Goal: Information Seeking & Learning: Learn about a topic

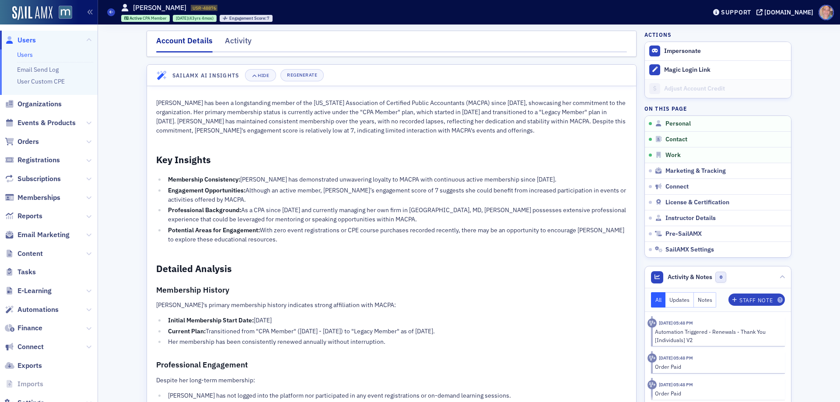
scroll to position [832, 0]
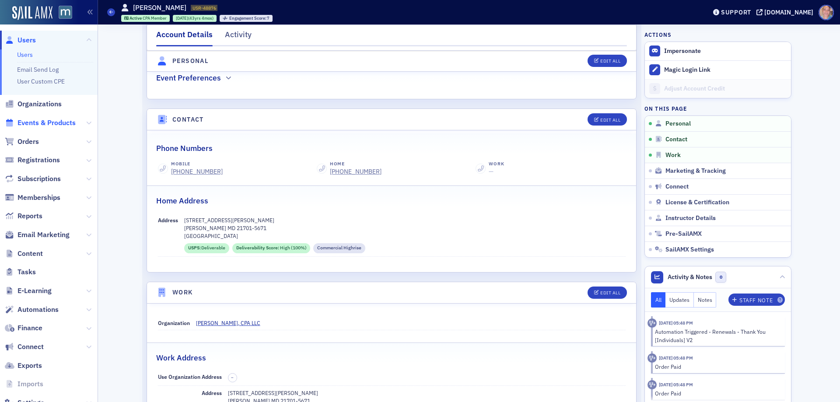
click at [33, 122] on span "Events & Products" at bounding box center [47, 123] width 58 height 10
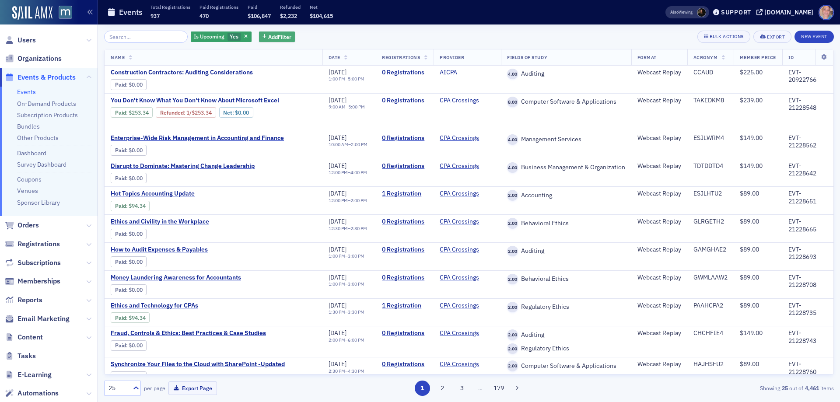
click at [272, 40] on span "Add Filter" at bounding box center [279, 37] width 23 height 8
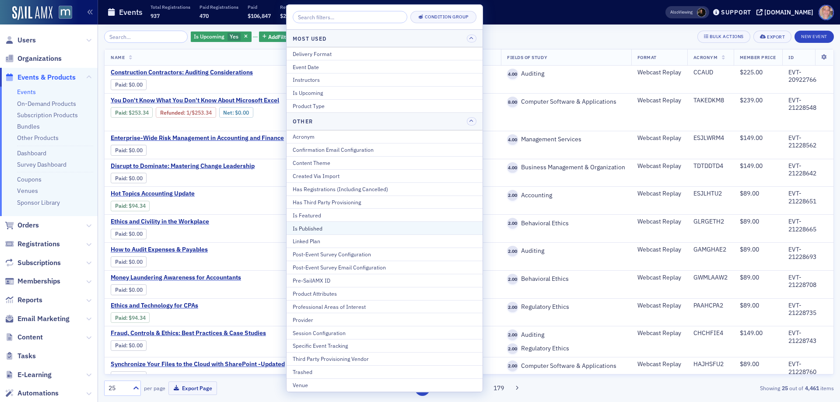
click at [334, 233] on button "Is Published" at bounding box center [385, 227] width 196 height 13
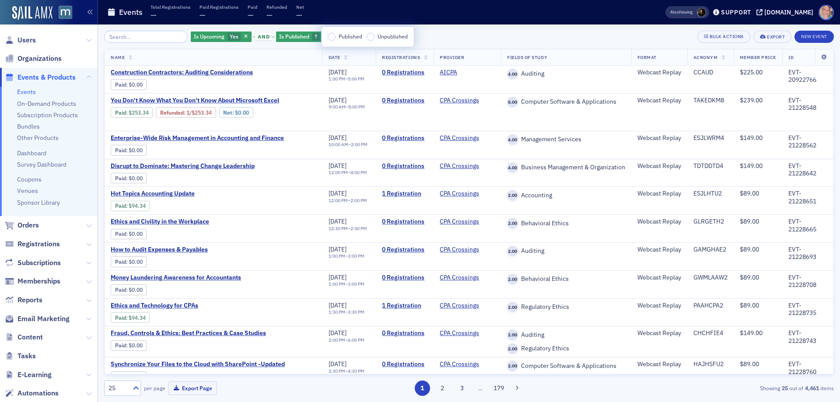
click at [328, 39] on label "Published" at bounding box center [345, 37] width 35 height 8
click at [328, 39] on input "Published" at bounding box center [332, 37] width 8 height 8
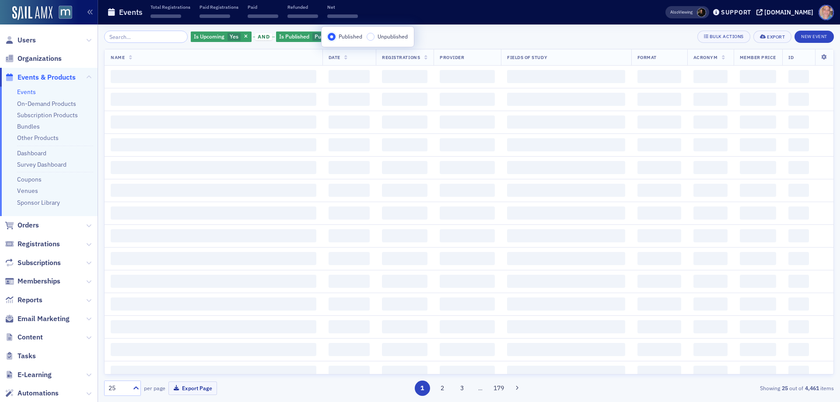
click at [333, 37] on input "Published" at bounding box center [332, 37] width 8 height 8
click at [444, 39] on div "Is Upcoming Yes and Is Published Published Add Filter Bulk Actions Export New E…" at bounding box center [469, 37] width 730 height 12
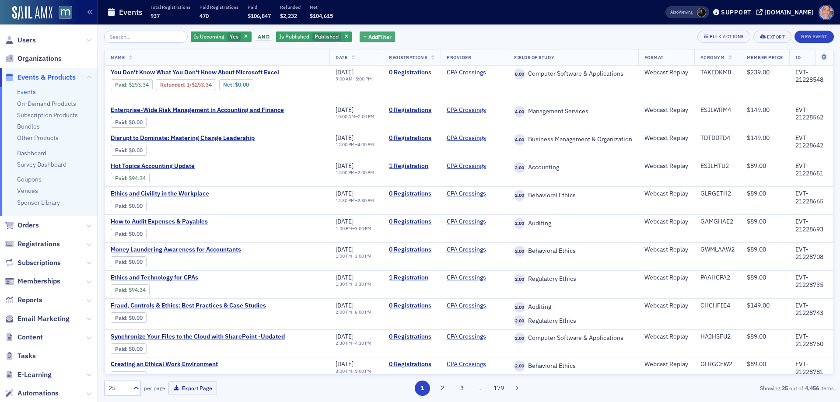
click at [380, 37] on span "Add Filter" at bounding box center [380, 37] width 23 height 8
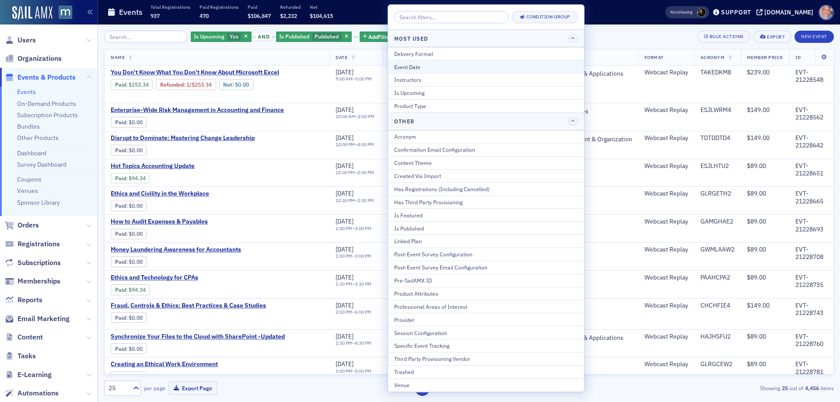
click at [421, 66] on div "Event Date" at bounding box center [486, 67] width 184 height 8
select select "8"
select select "2025"
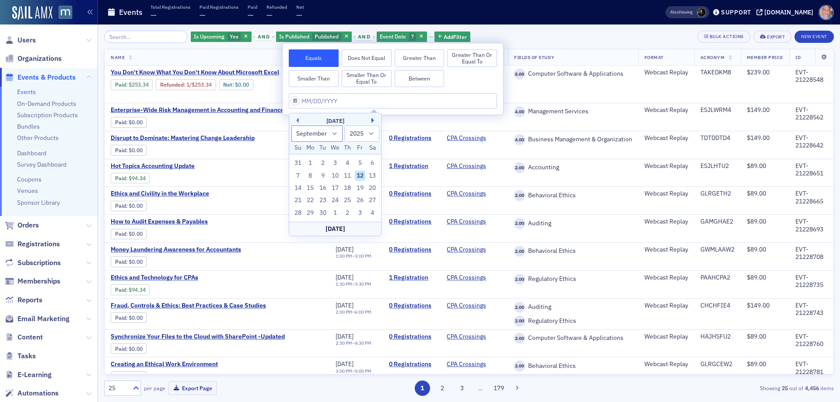
click at [373, 122] on button "Next Month" at bounding box center [374, 120] width 5 height 5
select select "9"
click at [309, 199] on div "20" at bounding box center [310, 200] width 11 height 11
type input "[DATE]"
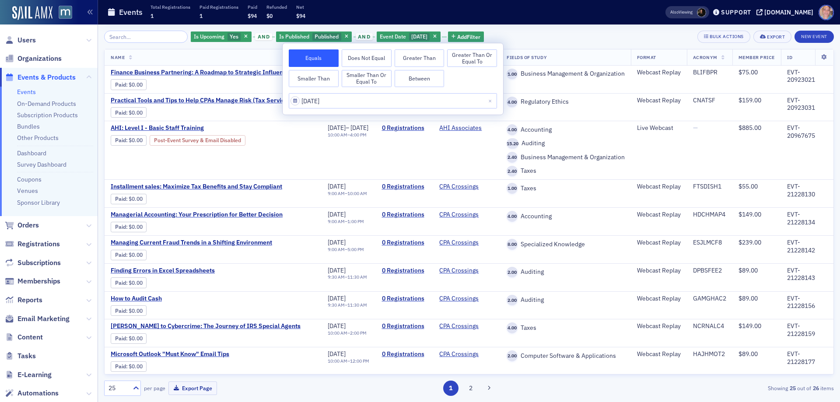
click at [429, 83] on button "Between" at bounding box center [420, 79] width 50 height 18
select select "9"
select select "2025"
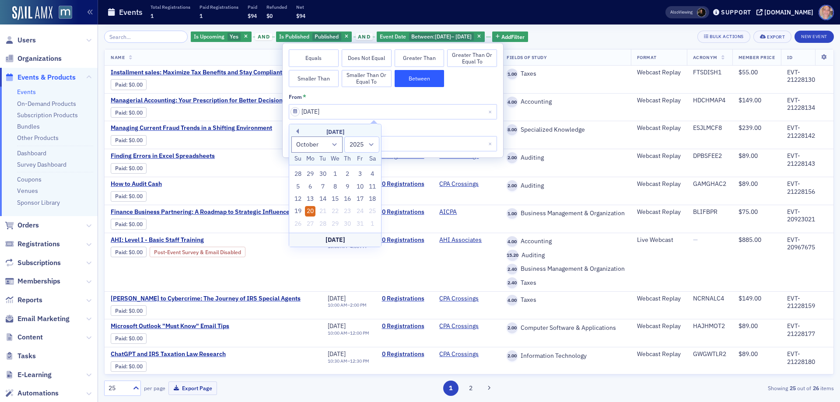
click at [313, 211] on div "20" at bounding box center [310, 211] width 11 height 11
click at [339, 145] on input "[DATE]" at bounding box center [393, 143] width 208 height 15
select select "9"
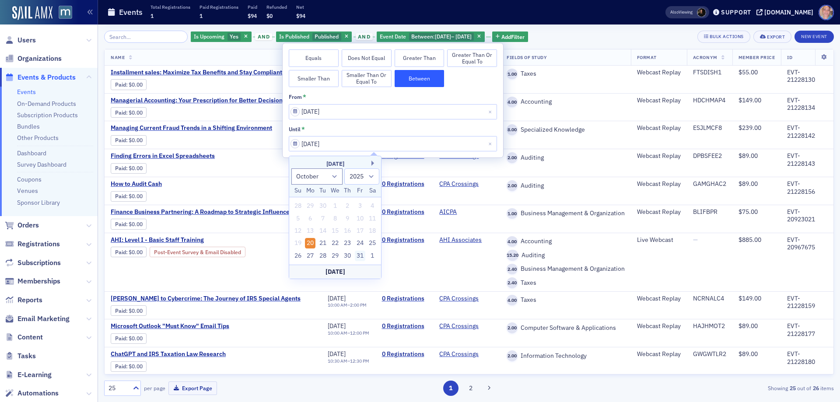
click at [360, 258] on div "31" at bounding box center [360, 256] width 11 height 11
type input "[DATE]"
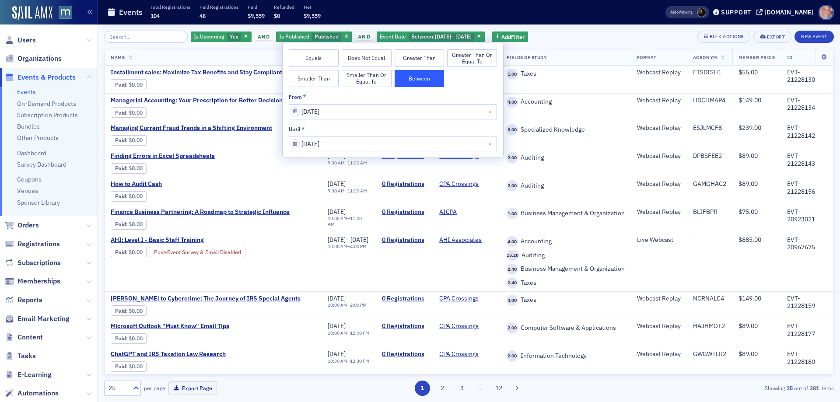
click at [597, 37] on div "Is Upcoming Yes and Is Published Published and Event Date Between : [DATE] – [D…" at bounding box center [469, 37] width 730 height 12
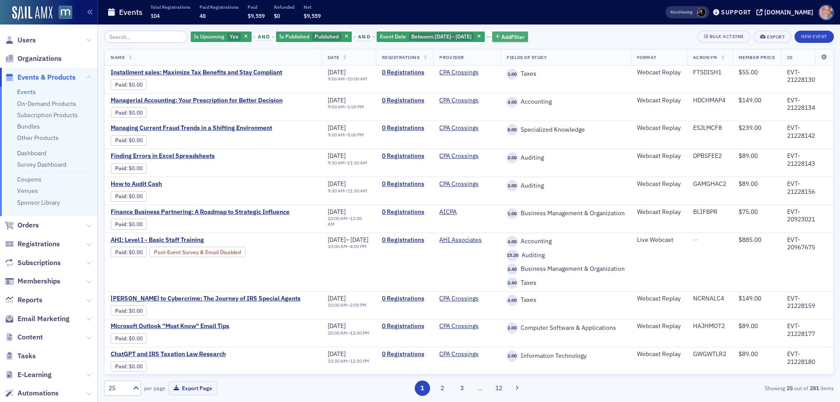
click at [525, 39] on span "Add Filter" at bounding box center [513, 37] width 23 height 8
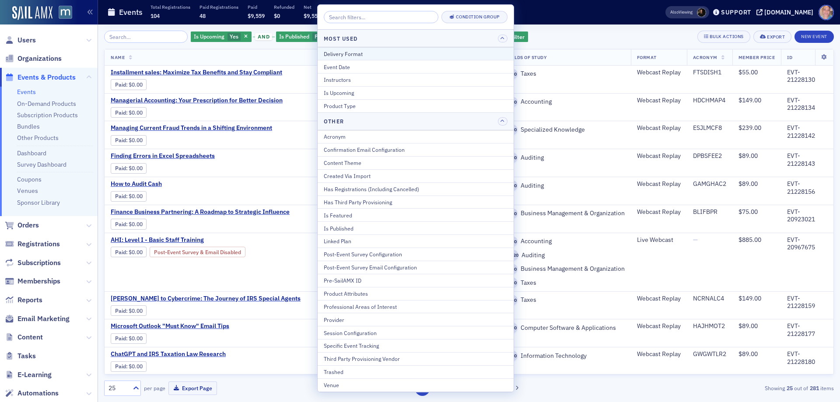
click at [356, 57] on div "Delivery Format" at bounding box center [416, 54] width 184 height 8
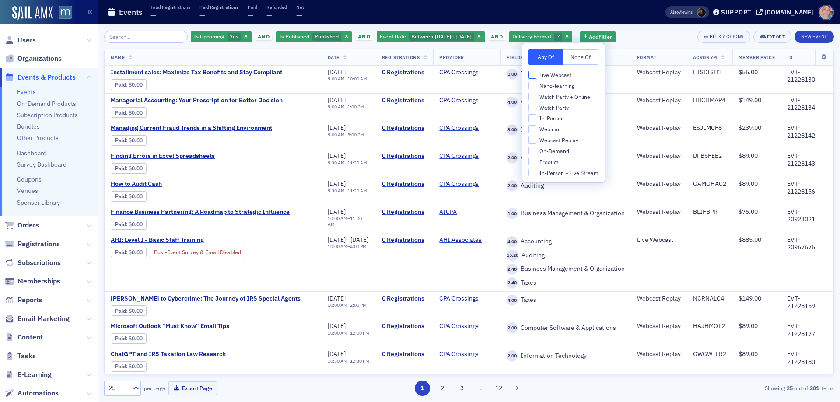
click at [535, 74] on input "Live Webcast" at bounding box center [533, 75] width 8 height 8
checkbox input "true"
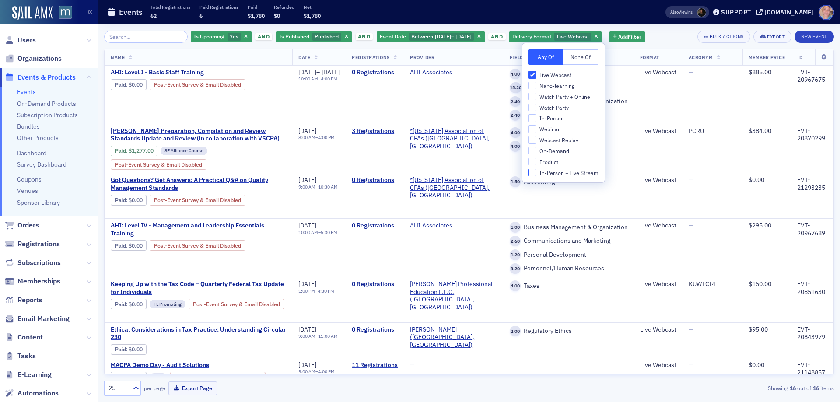
click at [536, 172] on input "In-Person + Live Stream" at bounding box center [533, 173] width 8 height 8
checkbox input "true"
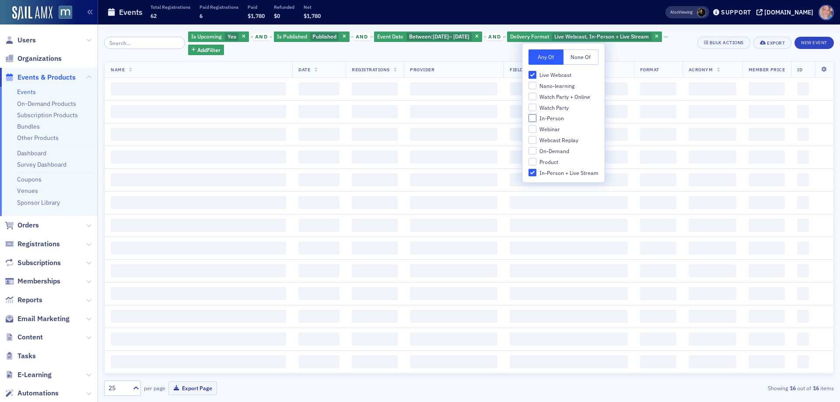
click at [534, 118] on input "In-Person" at bounding box center [533, 118] width 8 height 8
checkbox input "true"
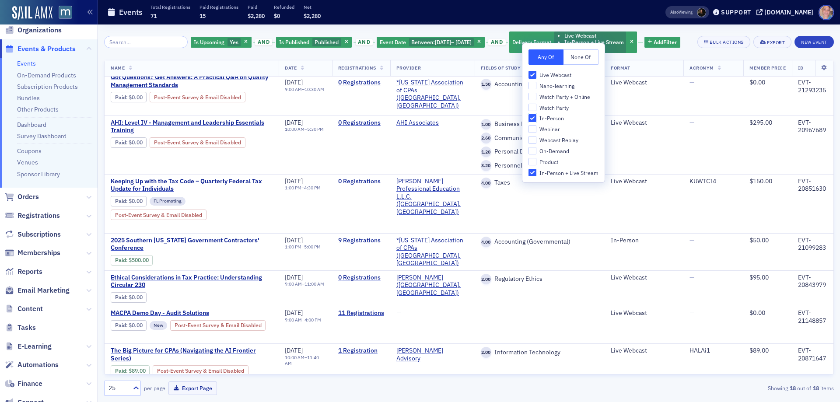
scroll to position [44, 0]
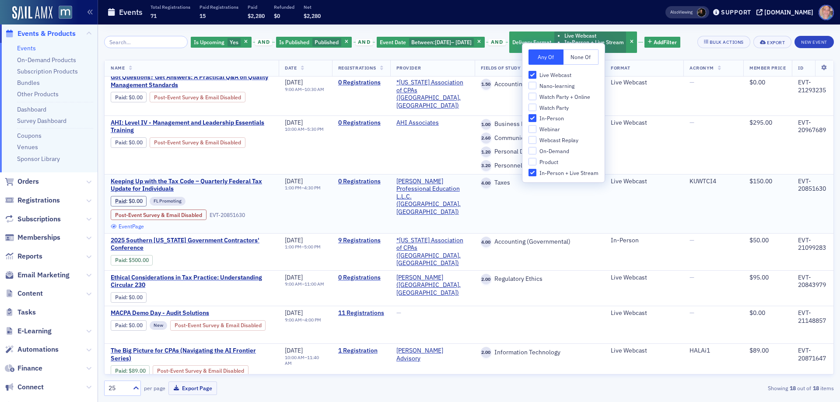
click at [135, 230] on link "Event Page" at bounding box center [127, 226] width 33 height 7
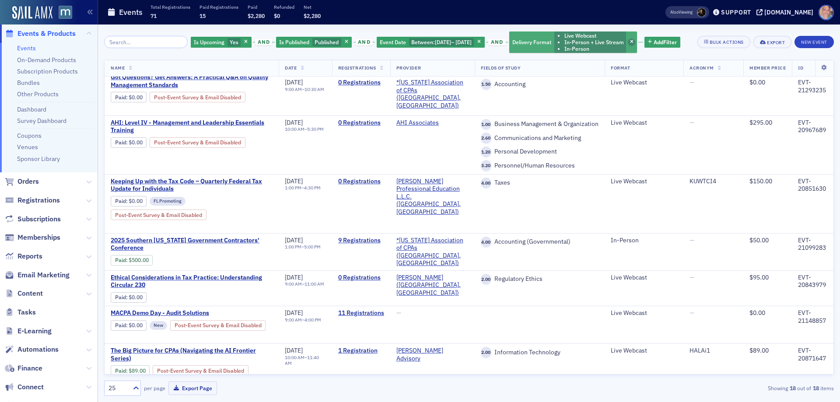
click at [634, 41] on icon "button" at bounding box center [632, 42] width 4 height 5
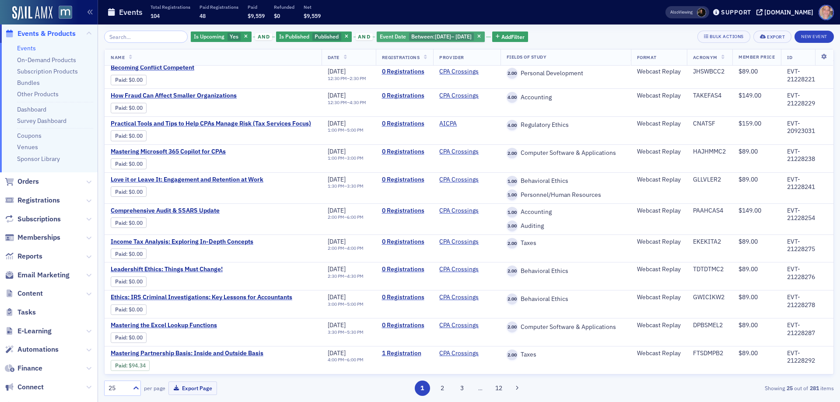
scroll to position [464, 0]
click at [481, 35] on icon "button" at bounding box center [480, 37] width 4 height 5
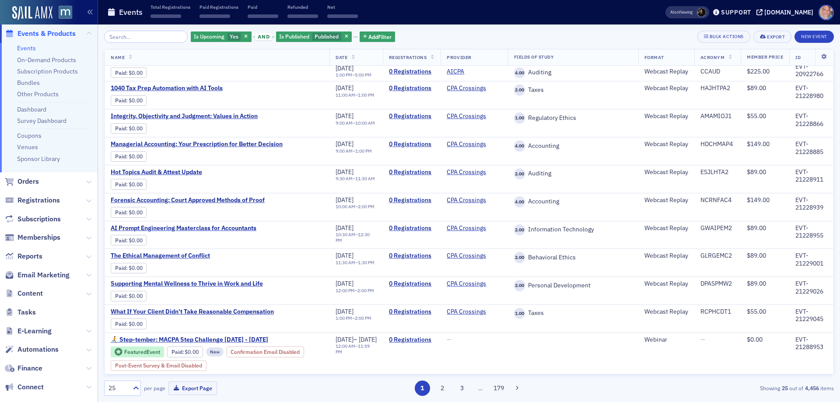
scroll to position [437, 0]
click at [134, 45] on div "Is Upcoming Yes and Is Published Published Add Filter Bulk Actions Export New E…" at bounding box center [469, 213] width 730 height 365
click at [230, 38] on span "Yes" at bounding box center [234, 36] width 9 height 7
click at [278, 36] on input "No" at bounding box center [276, 37] width 8 height 8
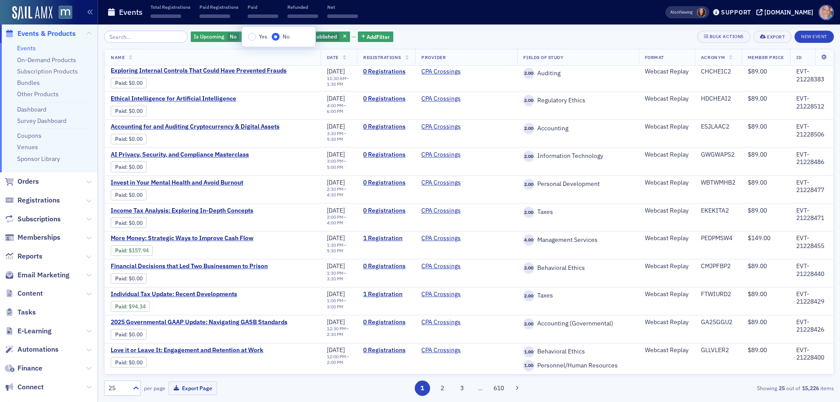
scroll to position [424, 0]
click at [123, 40] on input "search" at bounding box center [146, 37] width 84 height 12
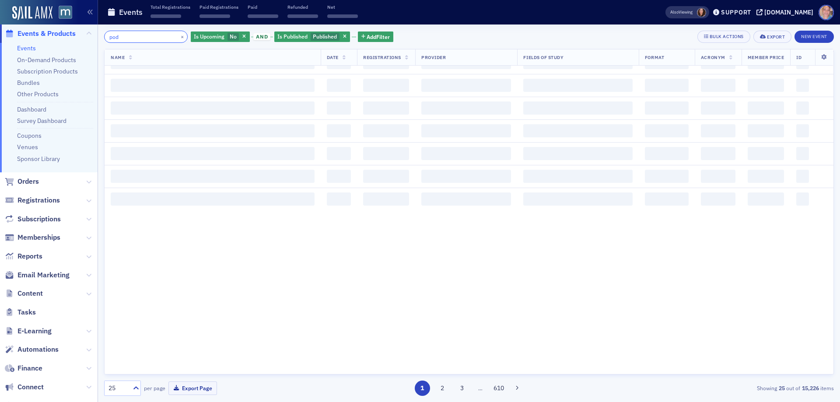
scroll to position [541, 0]
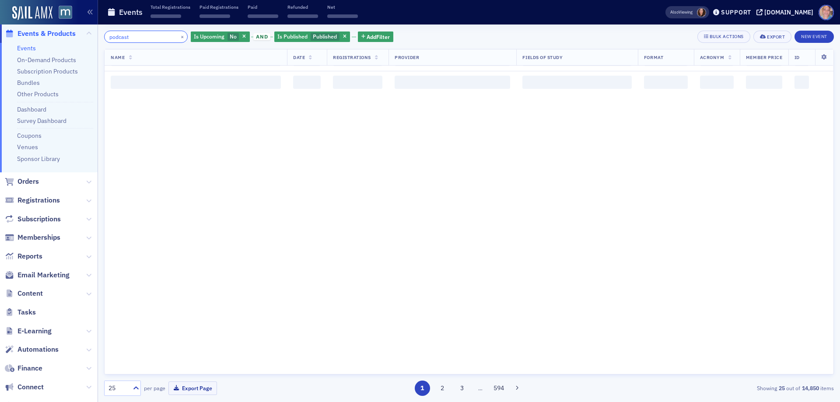
scroll to position [541, 0]
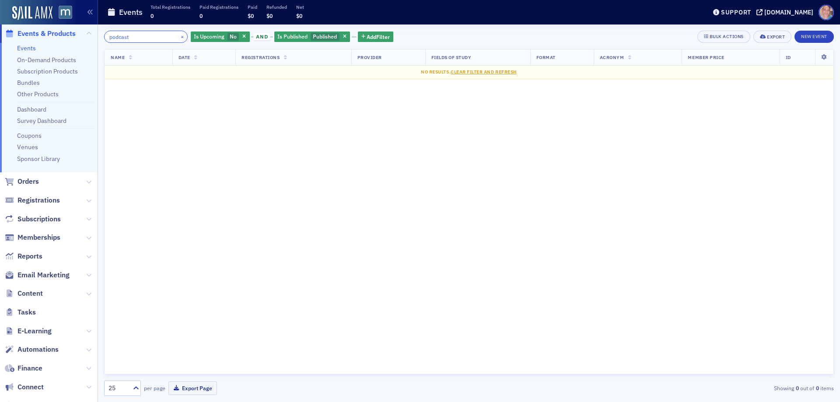
type input "podcast"
click at [179, 38] on button "×" at bounding box center [183, 36] width 8 height 8
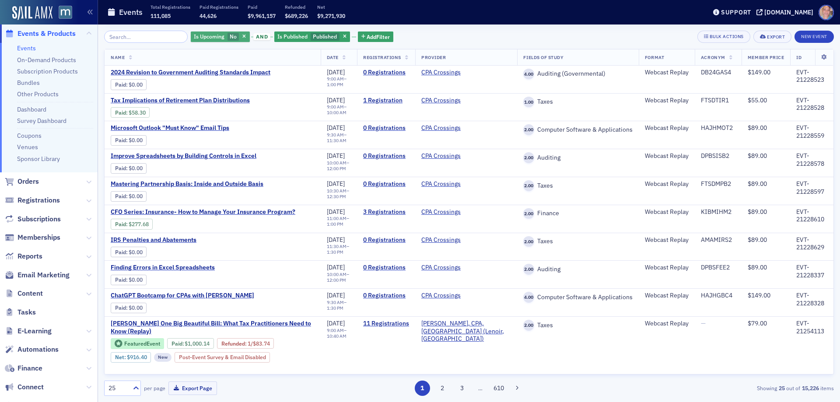
click at [228, 37] on span "No" at bounding box center [234, 37] width 12 height 8
click at [248, 39] on input "Yes" at bounding box center [250, 37] width 8 height 8
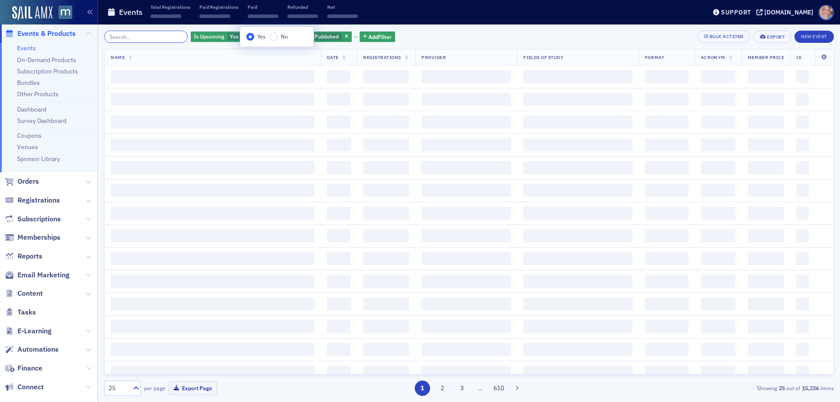
click at [151, 36] on input "search" at bounding box center [146, 37] width 84 height 12
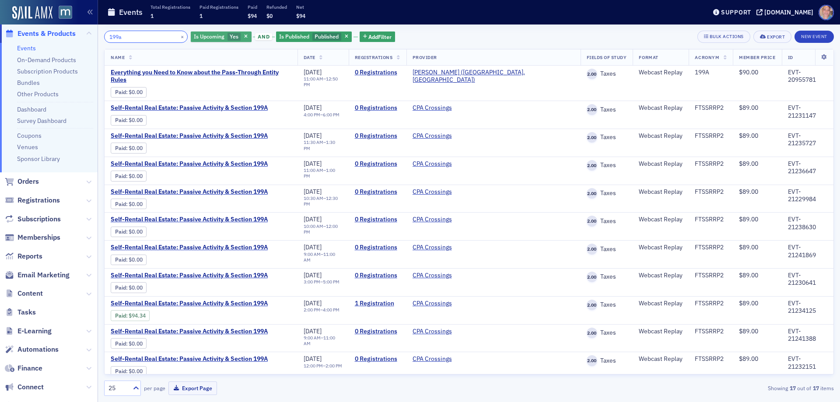
type input "199a"
click at [230, 37] on span "Yes" at bounding box center [234, 36] width 9 height 7
click at [277, 38] on input "No" at bounding box center [276, 37] width 8 height 8
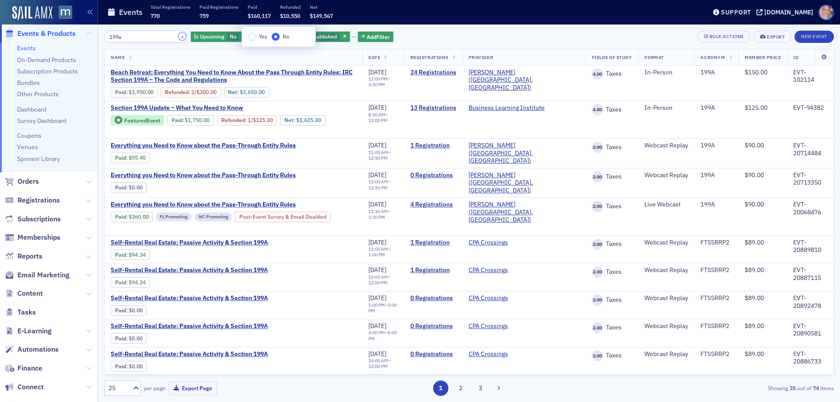
click at [179, 38] on button "×" at bounding box center [183, 36] width 8 height 8
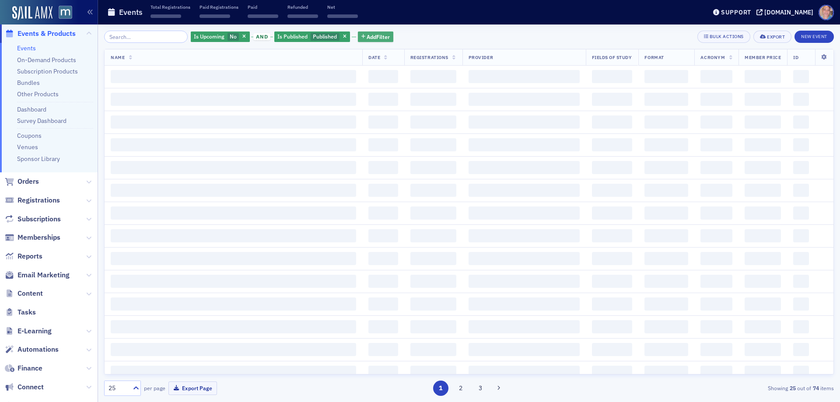
click at [372, 33] on span "Add Filter" at bounding box center [378, 37] width 23 height 8
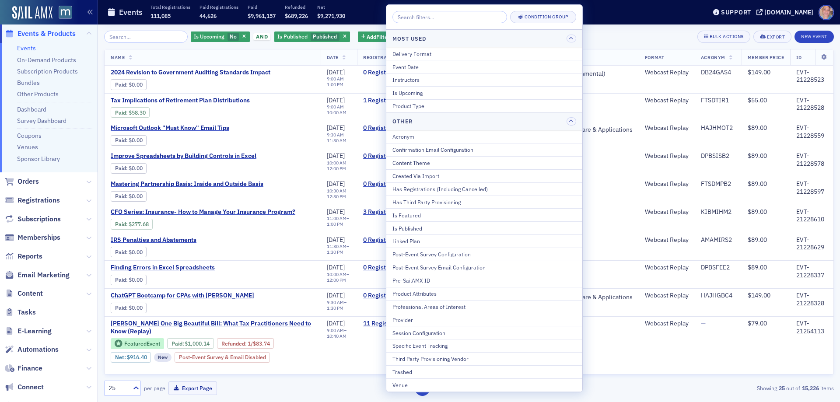
drag, startPoint x: 424, startPoint y: 317, endPoint x: 458, endPoint y: 288, distance: 45.1
click at [424, 316] on div "Provider" at bounding box center [485, 320] width 184 height 8
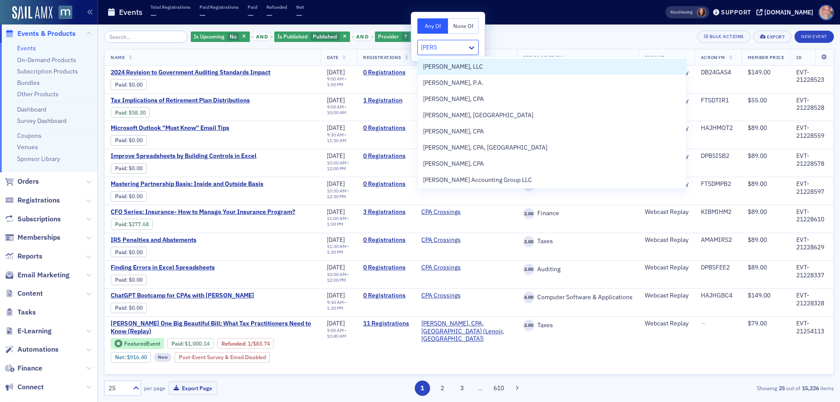
type input "[PERSON_NAME]"
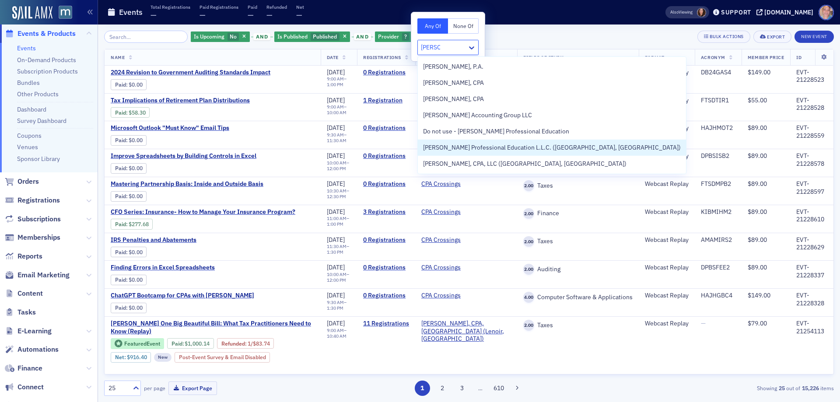
click at [498, 147] on span "[PERSON_NAME] Professional Education L.L.C. ([GEOGRAPHIC_DATA], [GEOGRAPHIC_DAT…" at bounding box center [552, 147] width 258 height 9
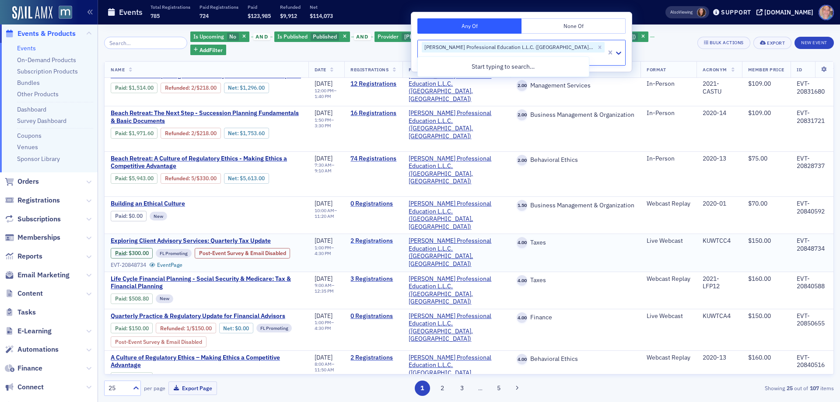
scroll to position [669, 0]
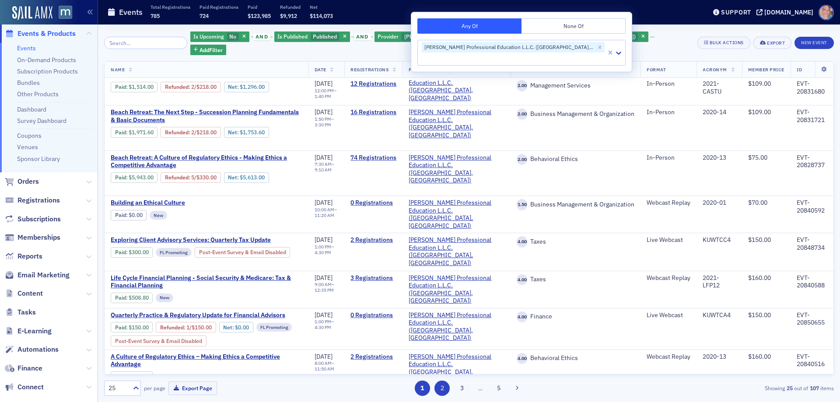
click at [442, 389] on button "2" at bounding box center [442, 388] width 15 height 15
